Goal: Task Accomplishment & Management: Complete application form

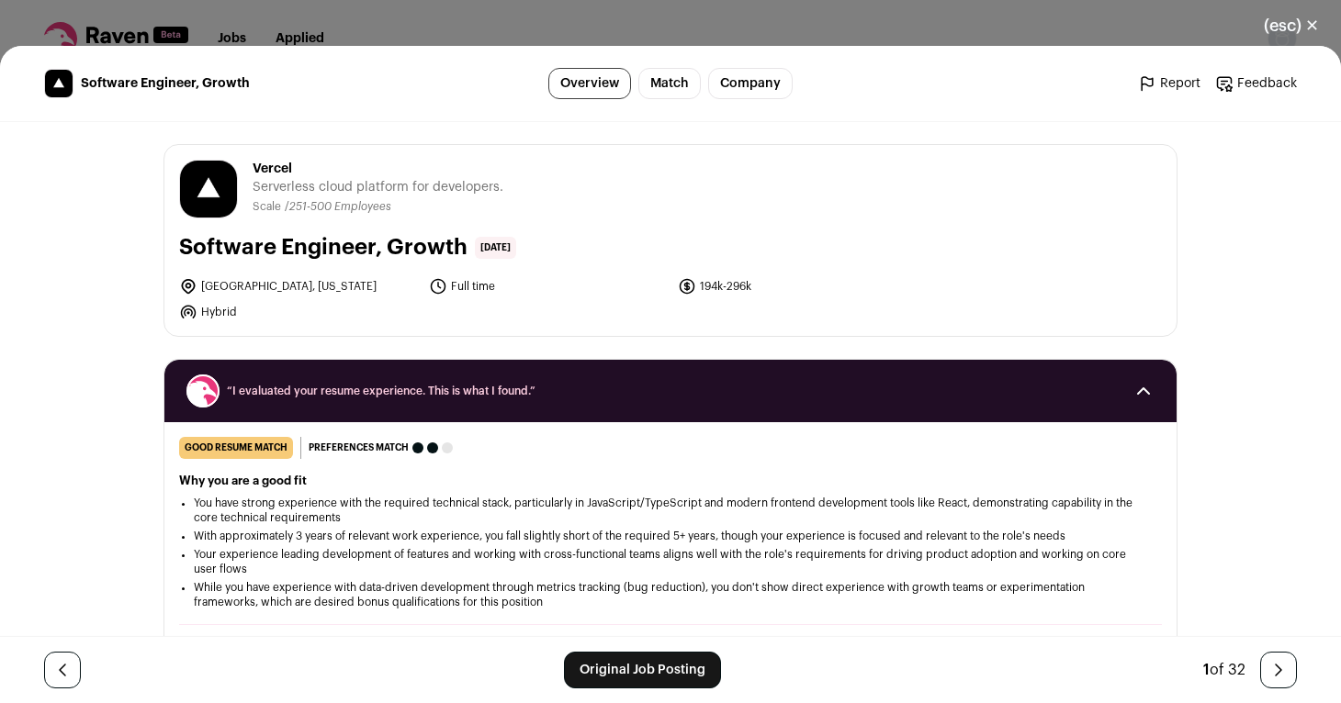
click at [1305, 26] on button "(esc) ✕" at bounding box center [1291, 26] width 99 height 40
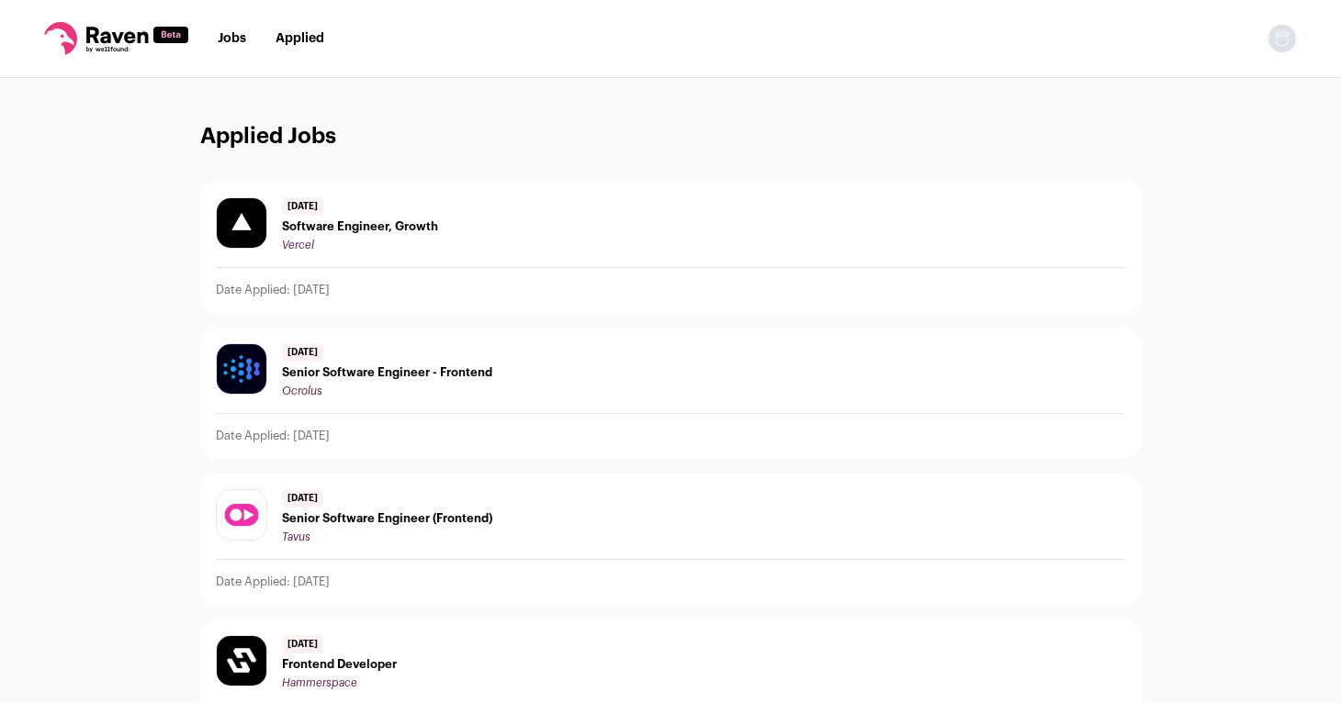
click at [232, 42] on link "Jobs" at bounding box center [232, 38] width 28 height 13
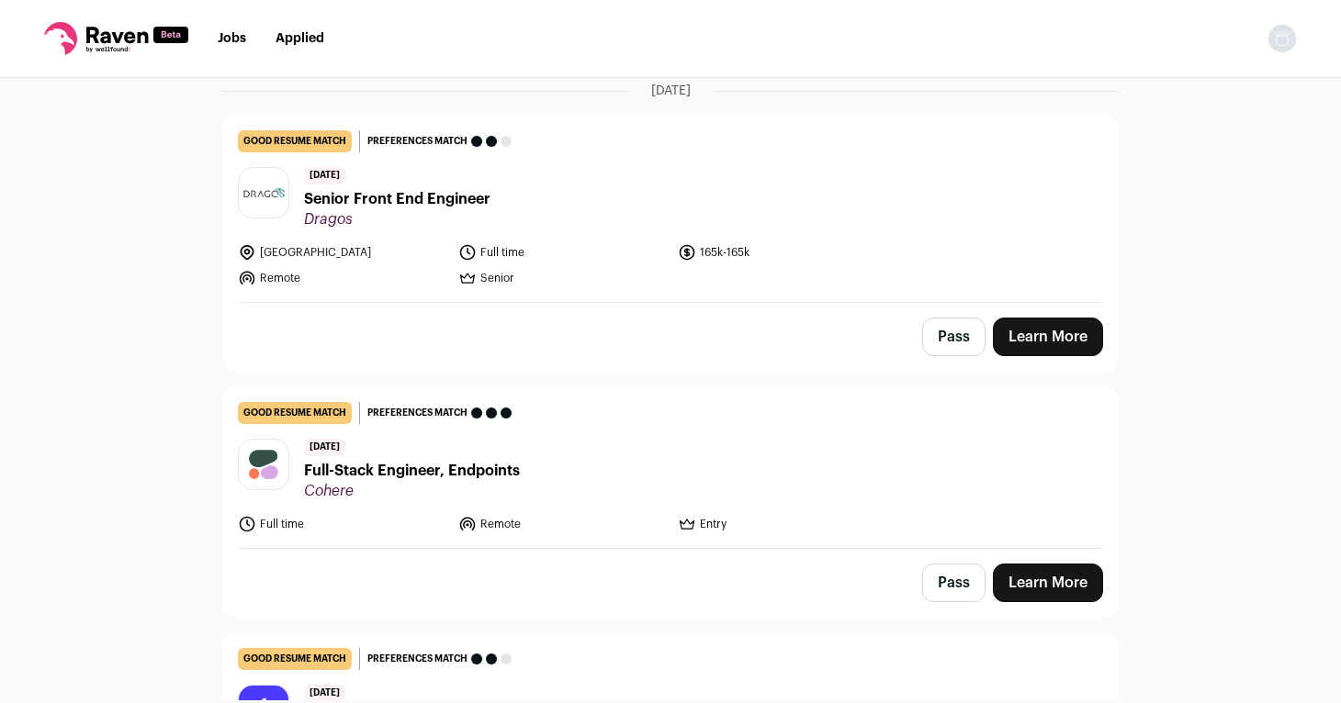
scroll to position [145, 0]
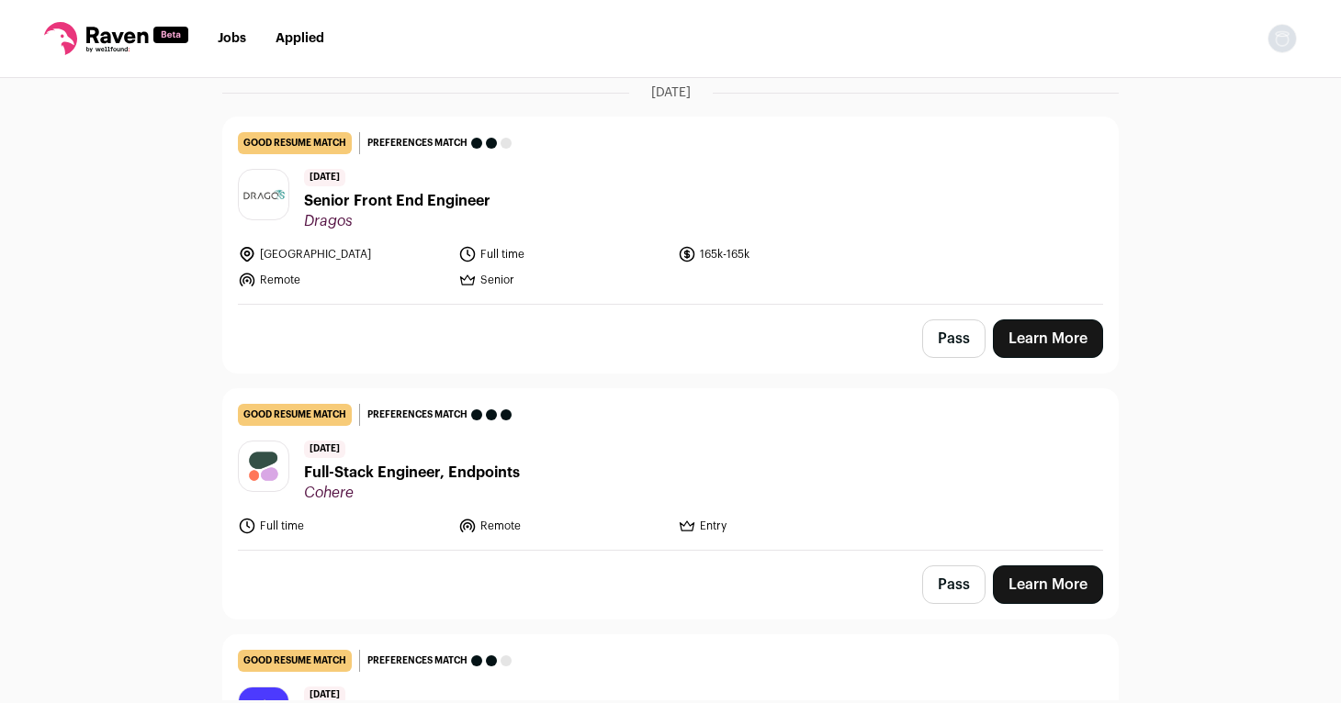
click at [381, 468] on span "Full-Stack Engineer, Endpoints" at bounding box center [412, 473] width 216 height 22
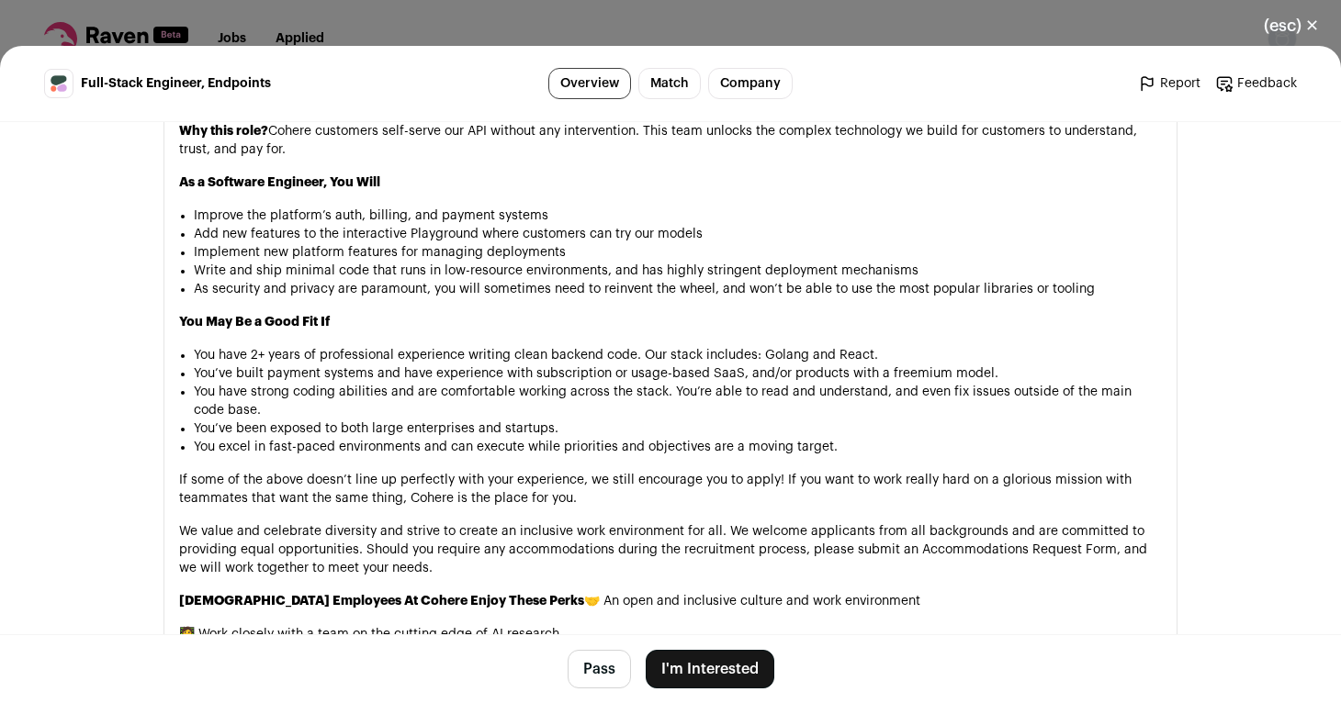
scroll to position [1072, 0]
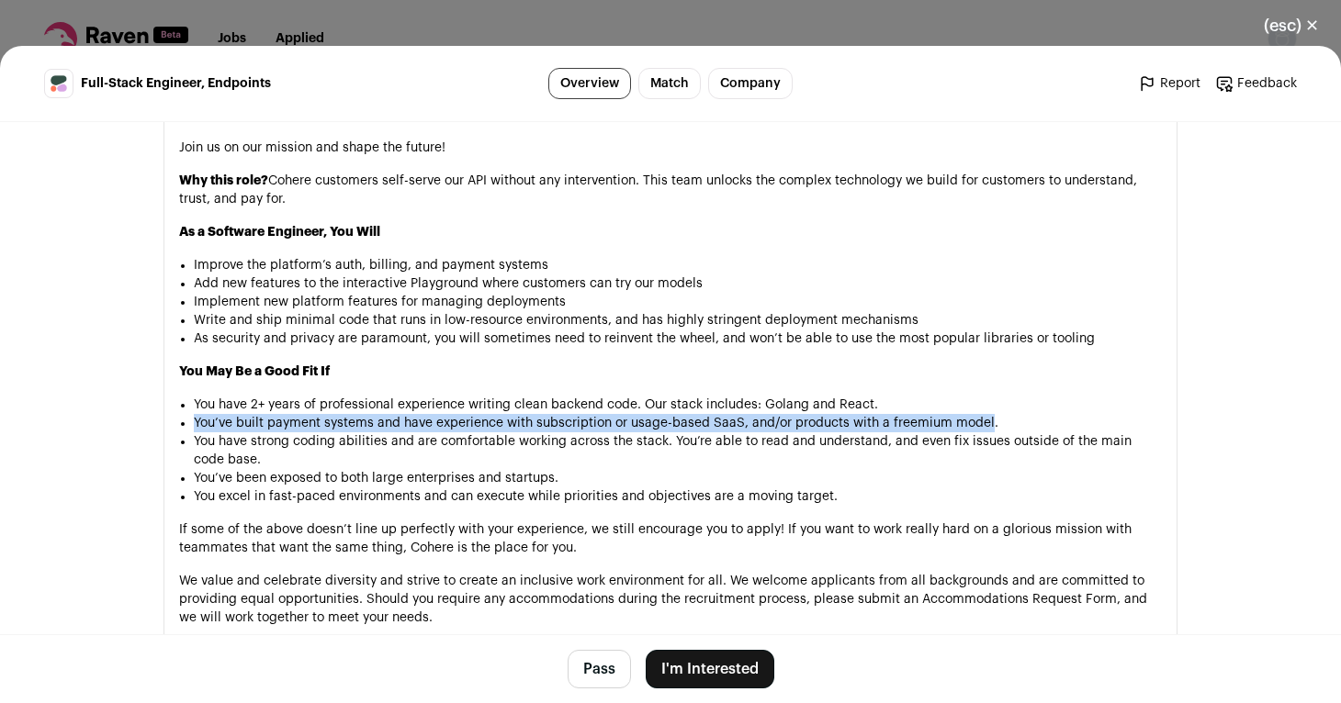
drag, startPoint x: 197, startPoint y: 425, endPoint x: 983, endPoint y: 421, distance: 787.0
click at [983, 421] on li "You’ve built payment systems and have experience with subscription or usage-bas…" at bounding box center [678, 423] width 968 height 18
copy li "You’ve built payment systems and have experience with subscription or usage-bas…"
click at [1309, 24] on button "(esc) ✕" at bounding box center [1291, 26] width 99 height 40
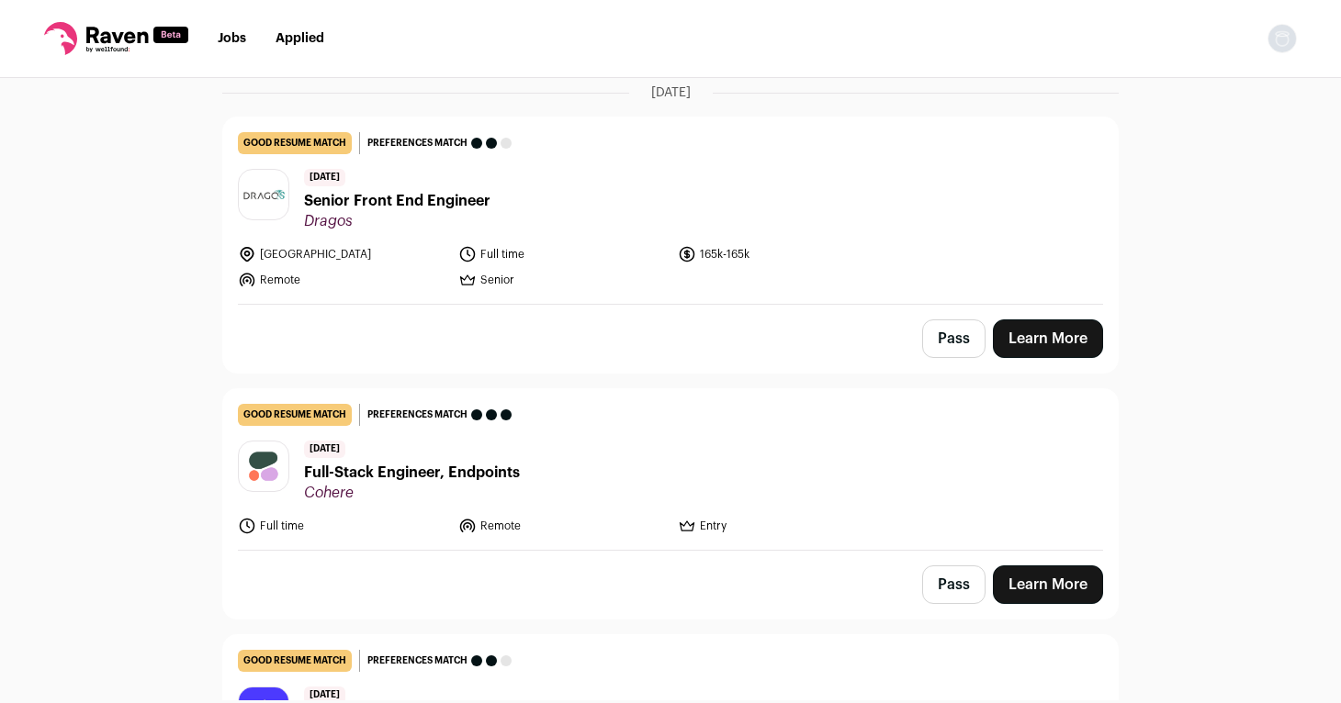
click at [357, 202] on span "Senior Front End Engineer" at bounding box center [397, 201] width 186 height 22
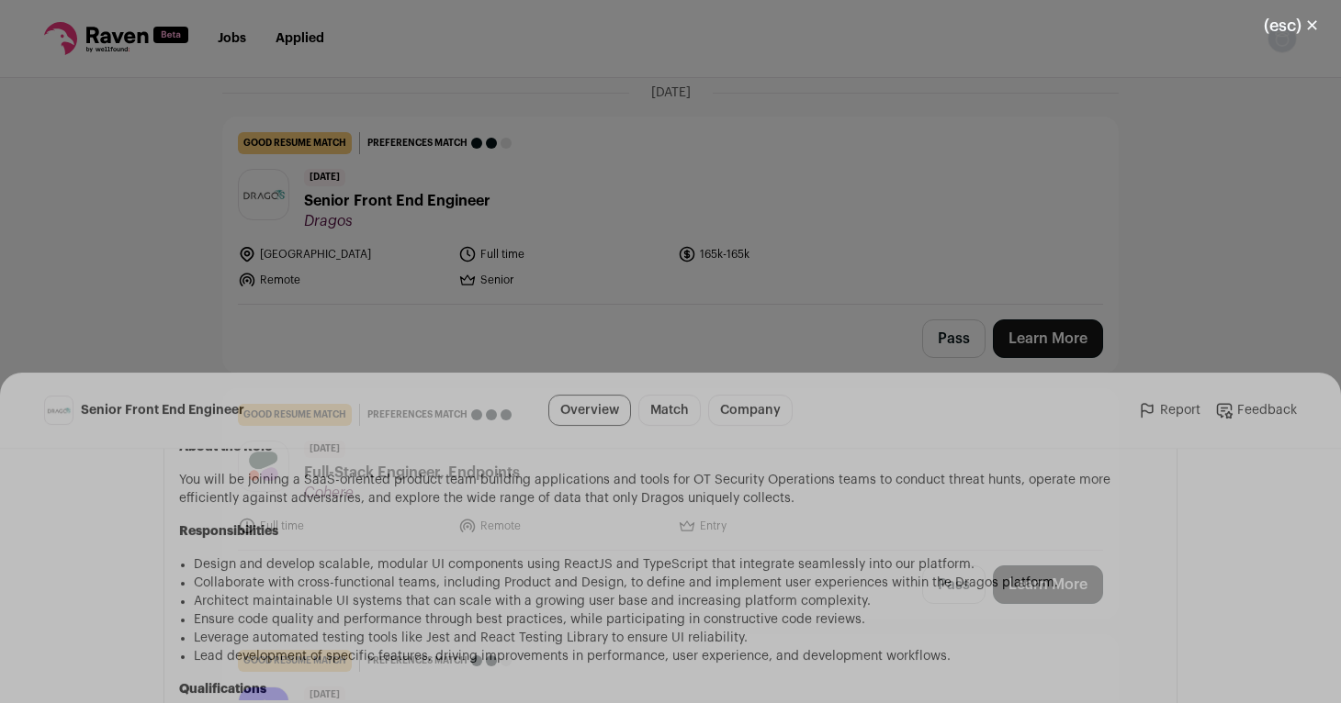
scroll to position [1084, 0]
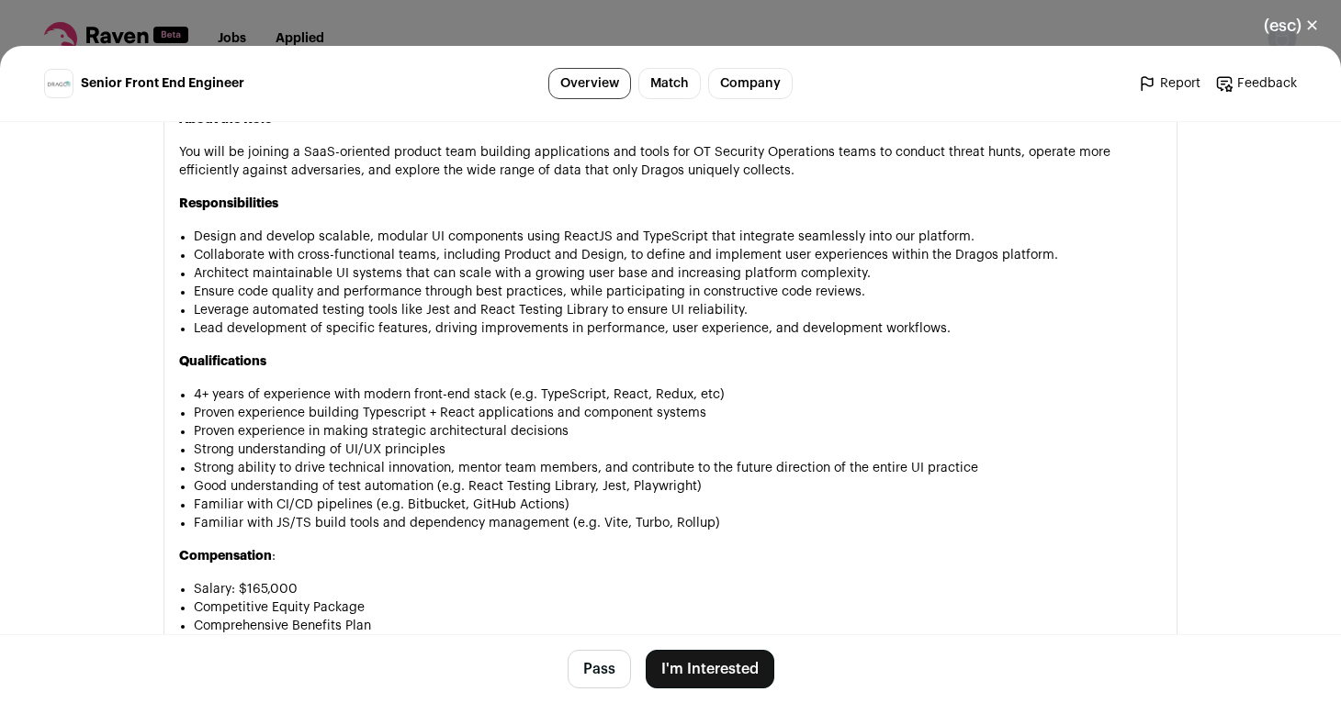
click at [702, 668] on button "I'm Interested" at bounding box center [710, 669] width 129 height 39
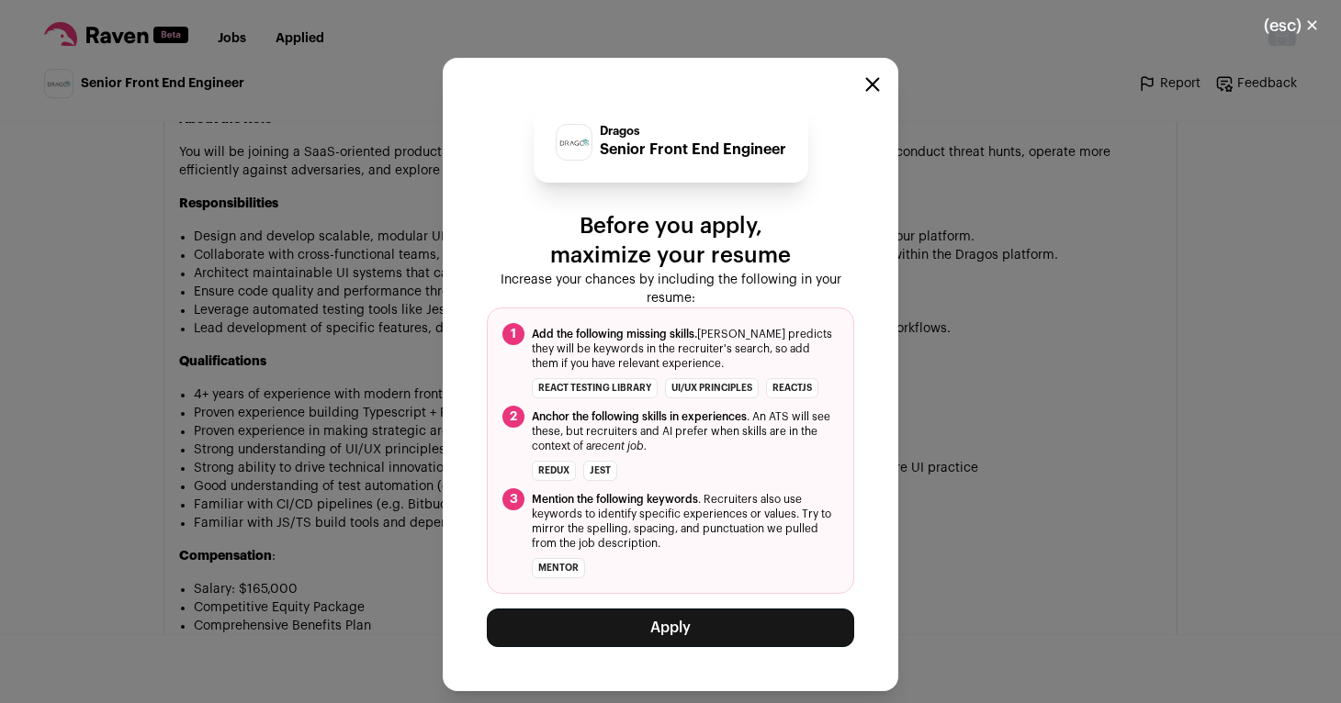
click at [634, 633] on button "Apply" at bounding box center [670, 628] width 367 height 39
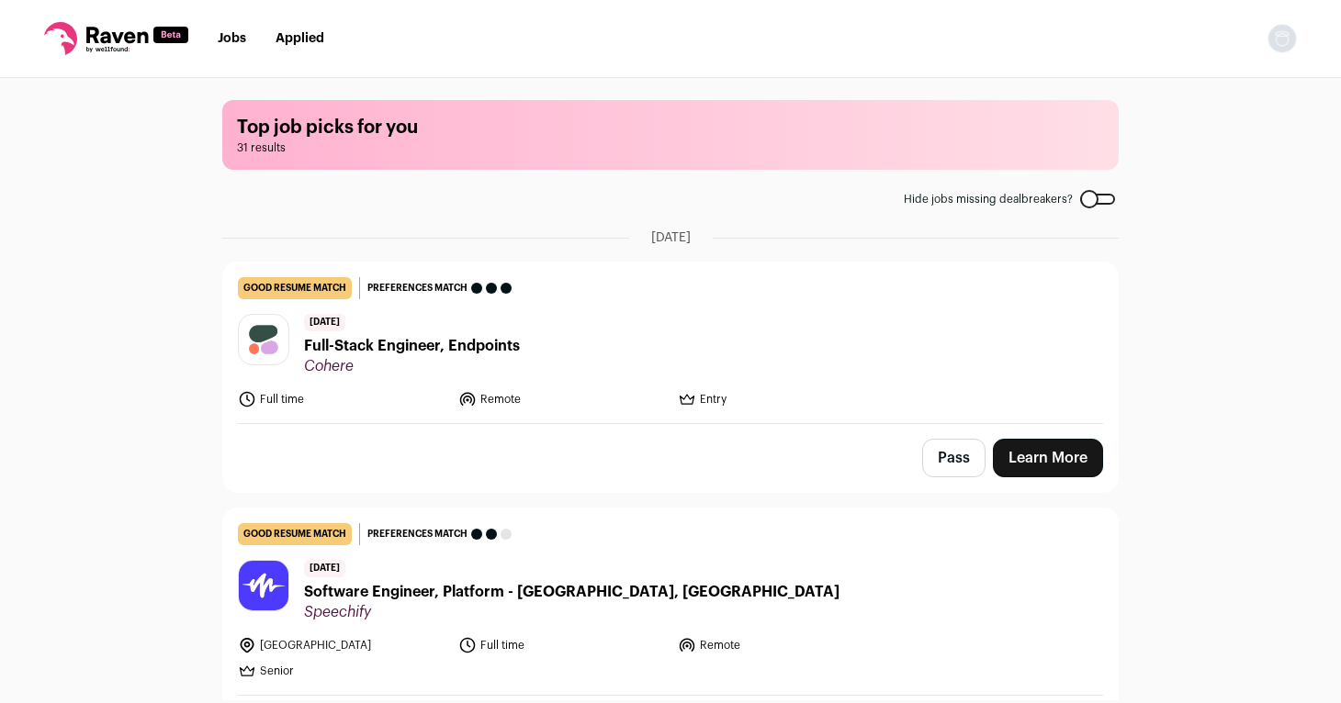
click at [298, 38] on link "Applied" at bounding box center [299, 38] width 49 height 13
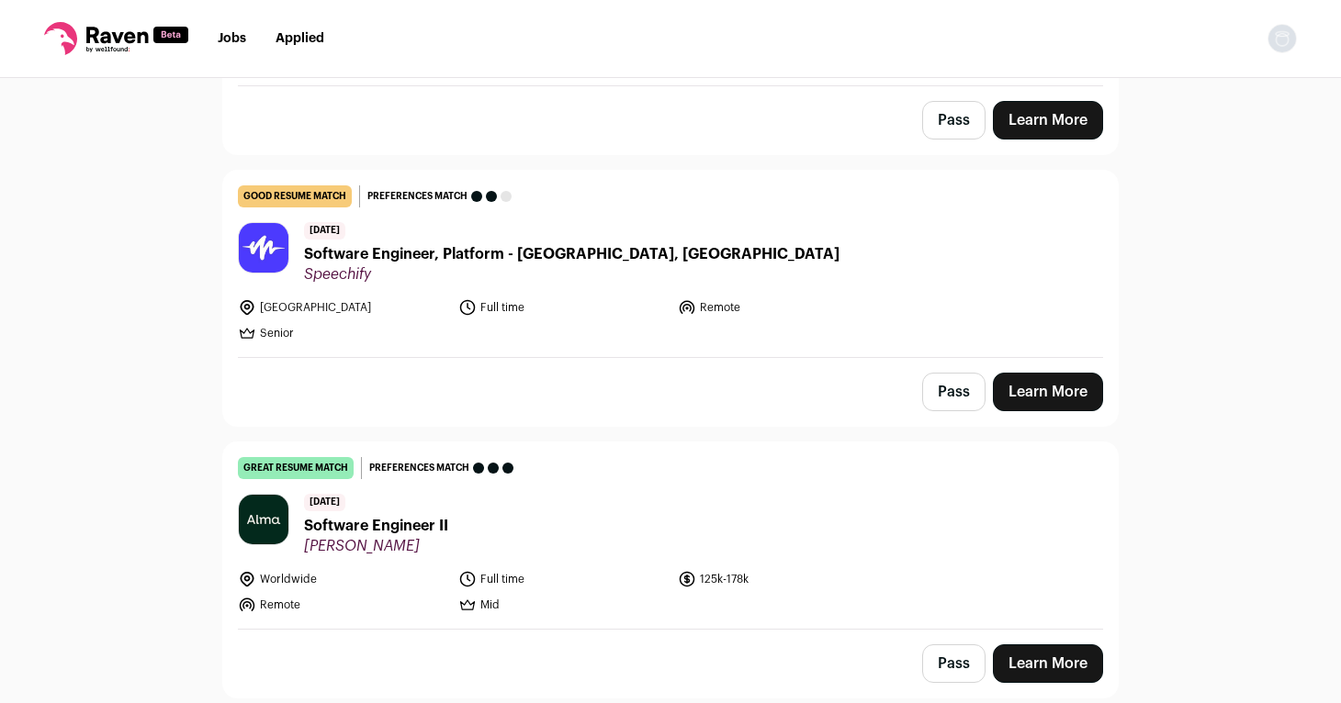
scroll to position [289, 0]
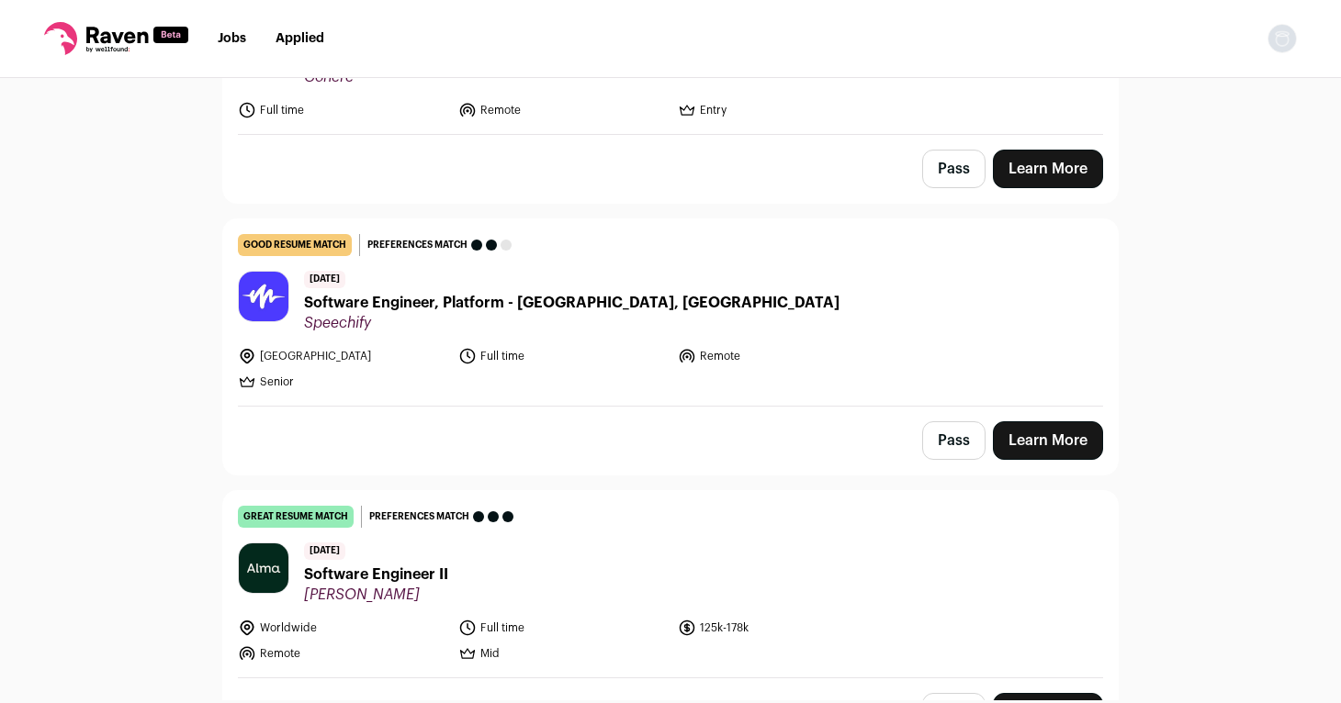
click at [364, 580] on span "Software Engineer II" at bounding box center [376, 575] width 144 height 22
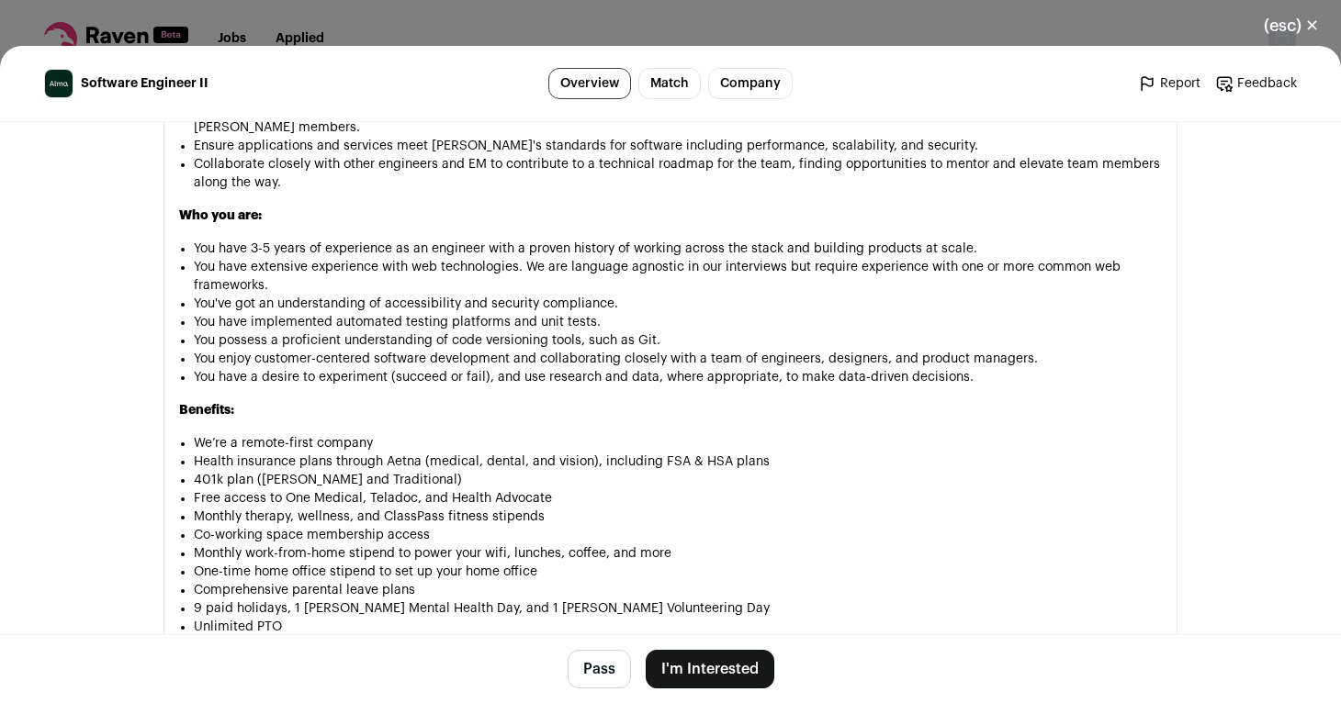
scroll to position [1473, 0]
click at [706, 669] on button "I'm Interested" at bounding box center [710, 669] width 129 height 39
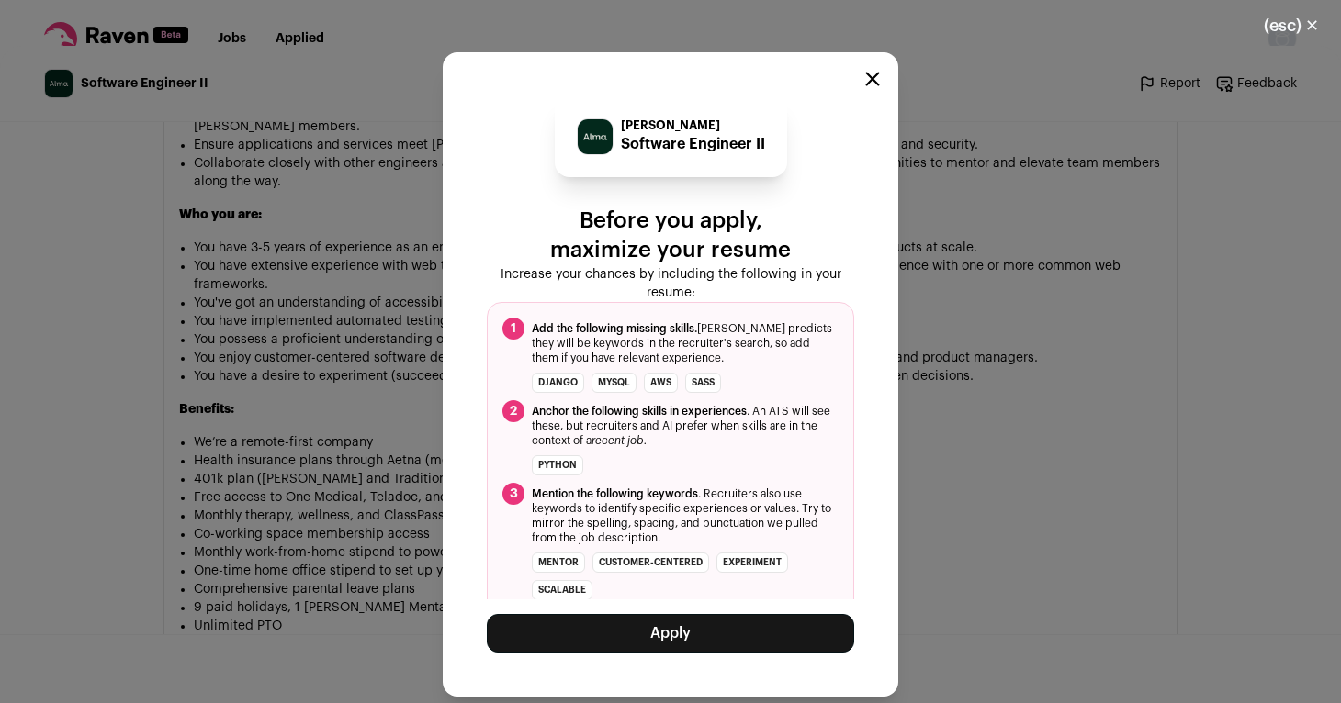
click at [637, 643] on button "Apply" at bounding box center [670, 633] width 367 height 39
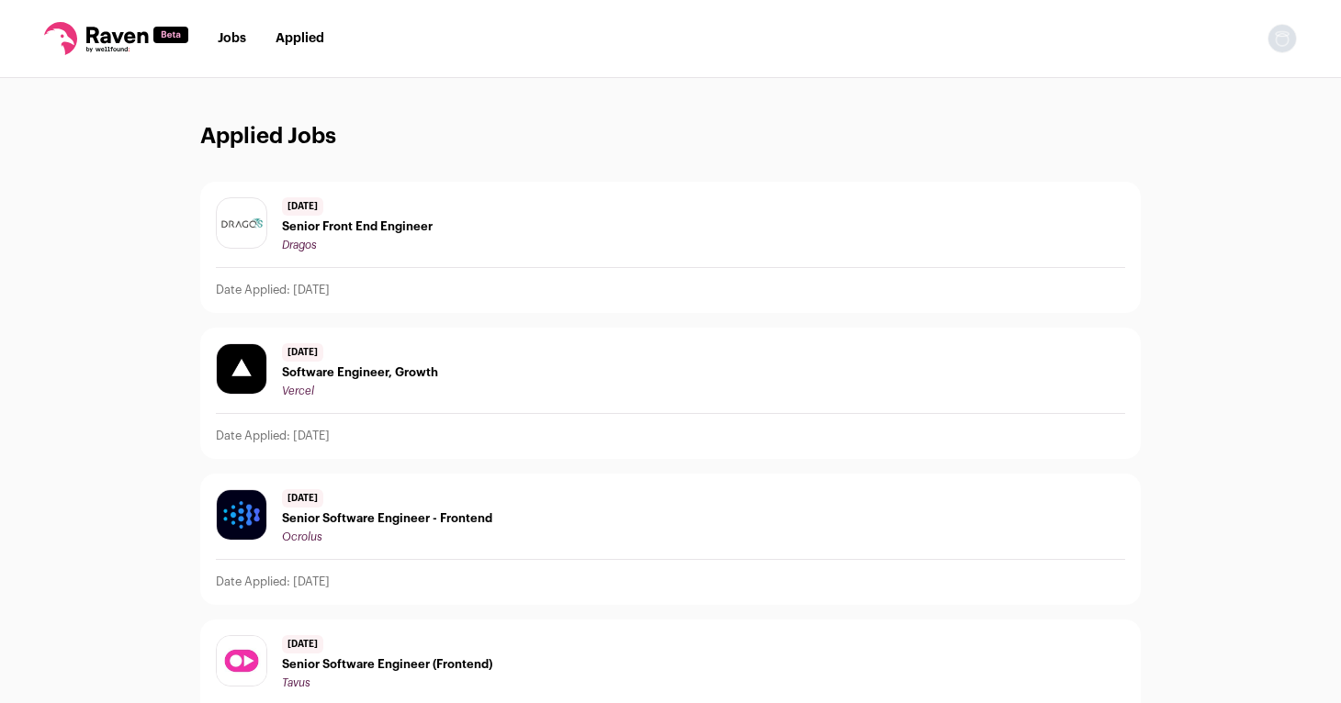
click at [352, 223] on span "Senior Front End Engineer" at bounding box center [357, 226] width 151 height 15
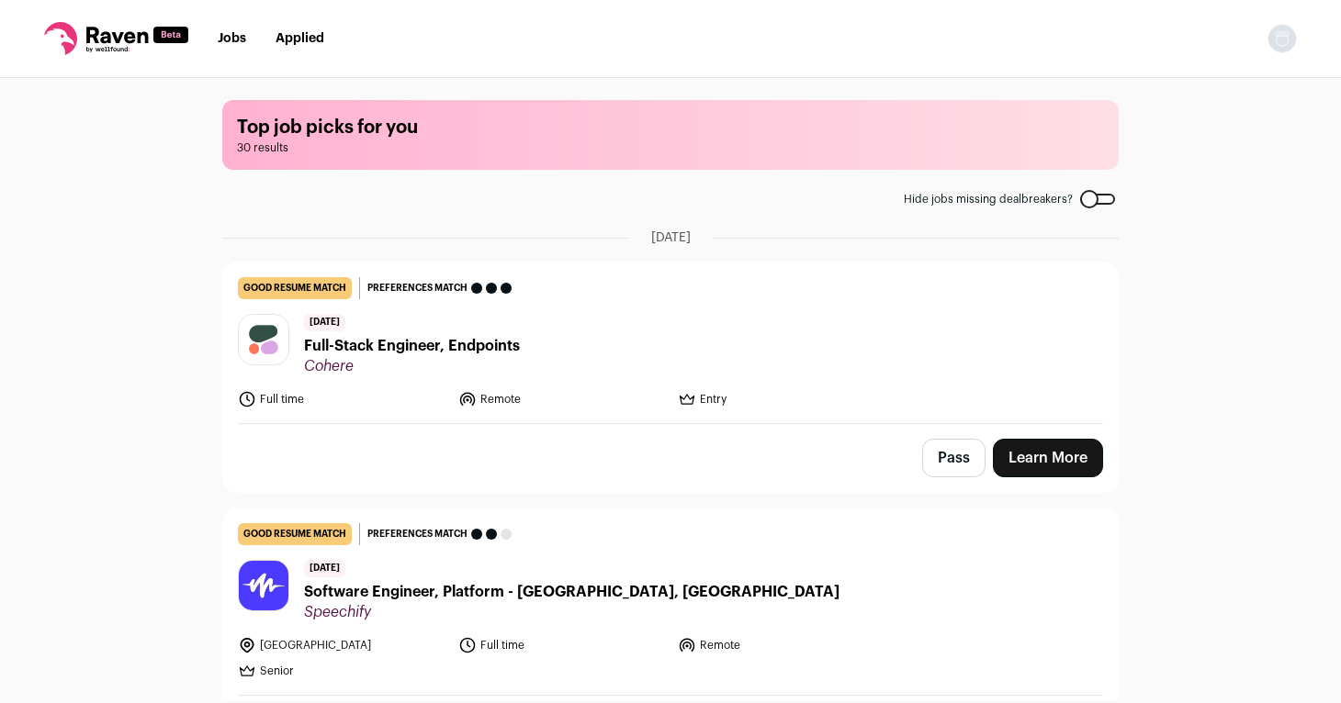
click at [304, 41] on link "Applied" at bounding box center [299, 38] width 49 height 13
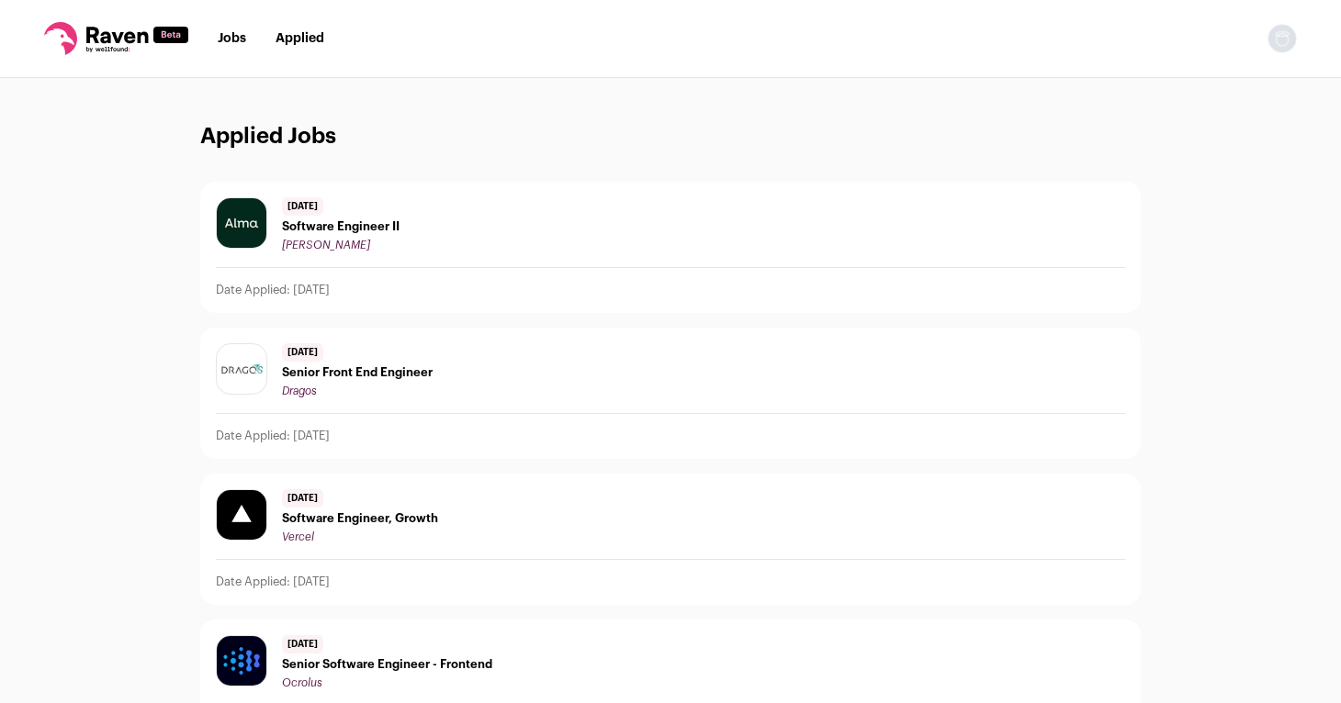
click at [323, 229] on span "Software Engineer II" at bounding box center [341, 226] width 118 height 15
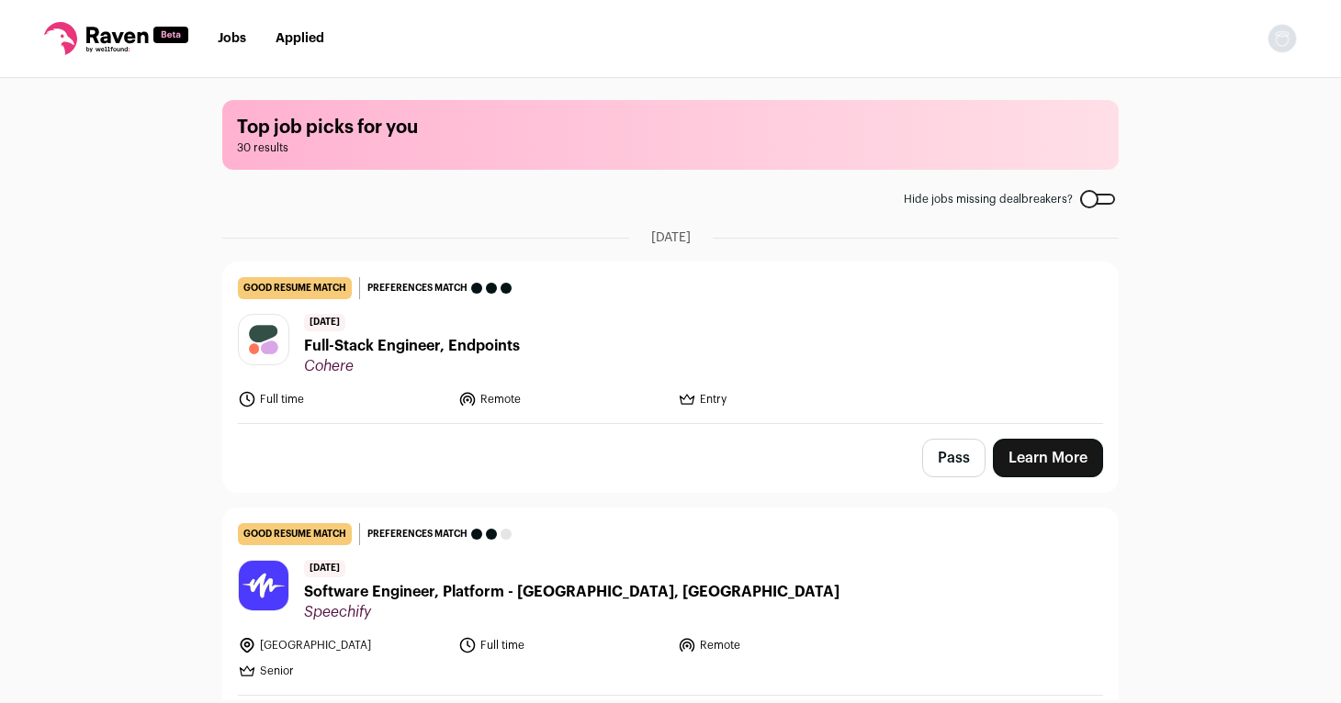
click at [1102, 195] on div at bounding box center [1097, 199] width 35 height 11
click at [1084, 201] on div at bounding box center [1097, 199] width 35 height 11
click at [298, 38] on link "Applied" at bounding box center [299, 38] width 49 height 13
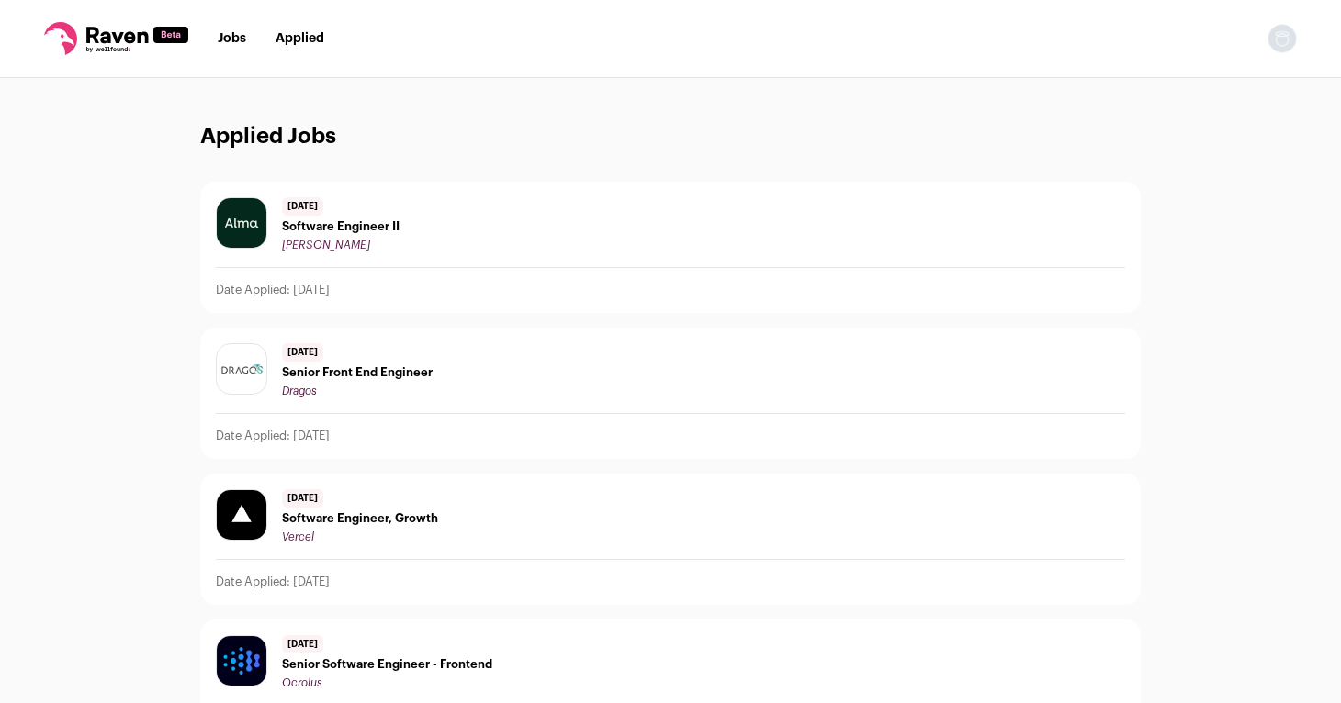
click at [227, 36] on link "Jobs" at bounding box center [232, 38] width 28 height 13
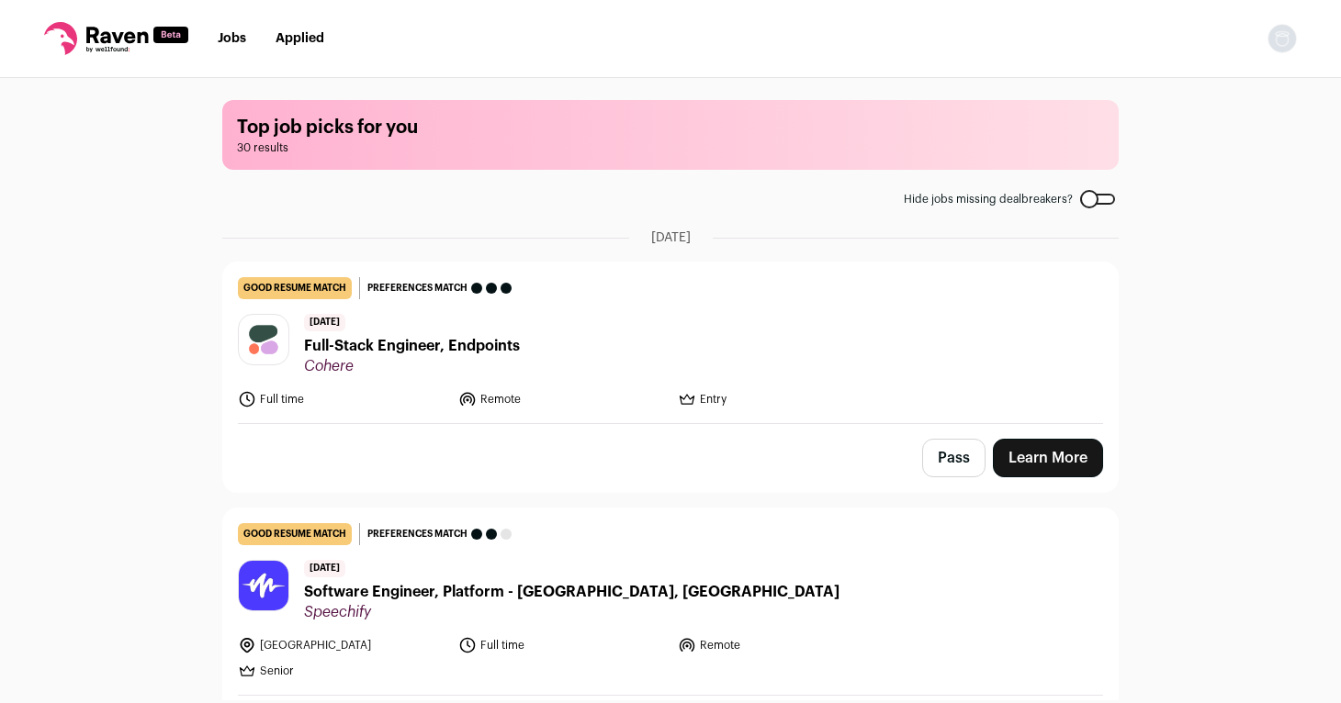
click at [302, 32] on link "Applied" at bounding box center [299, 38] width 49 height 13
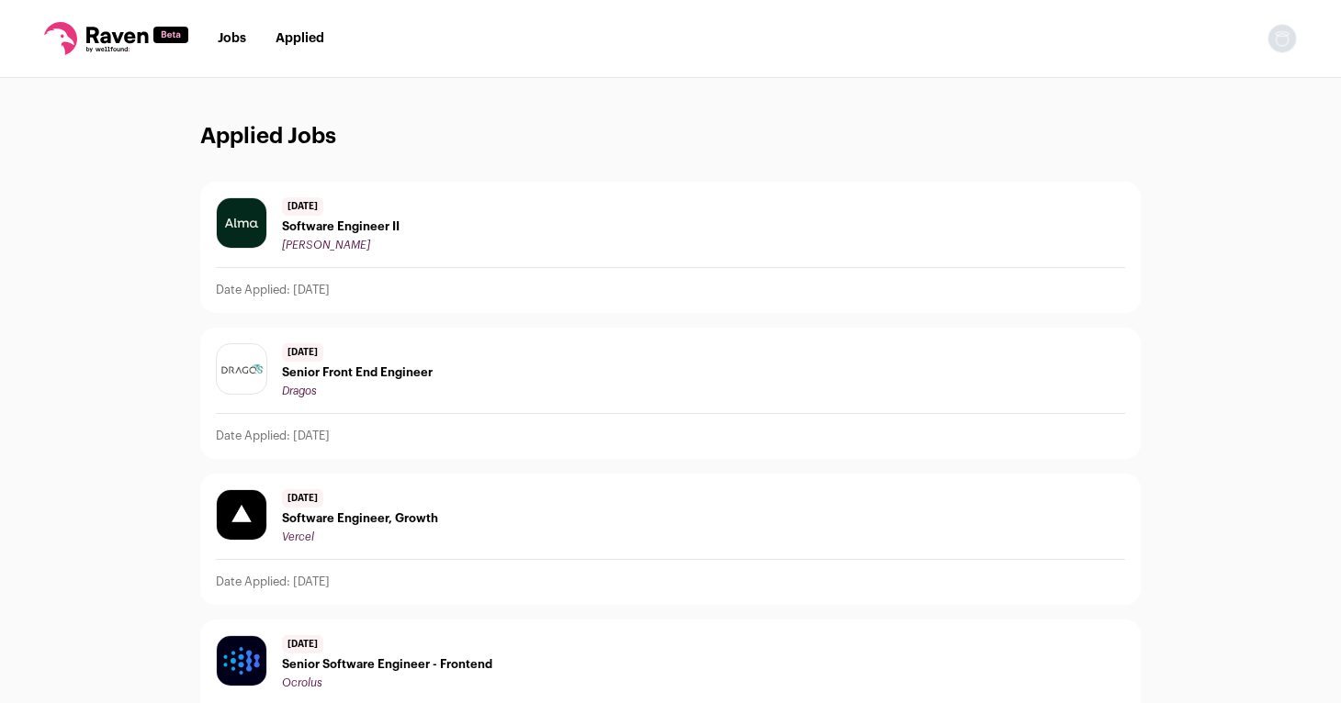
click at [342, 515] on span "Software Engineer, Growth" at bounding box center [360, 518] width 156 height 15
